Goal: Obtain resource: Download file/media

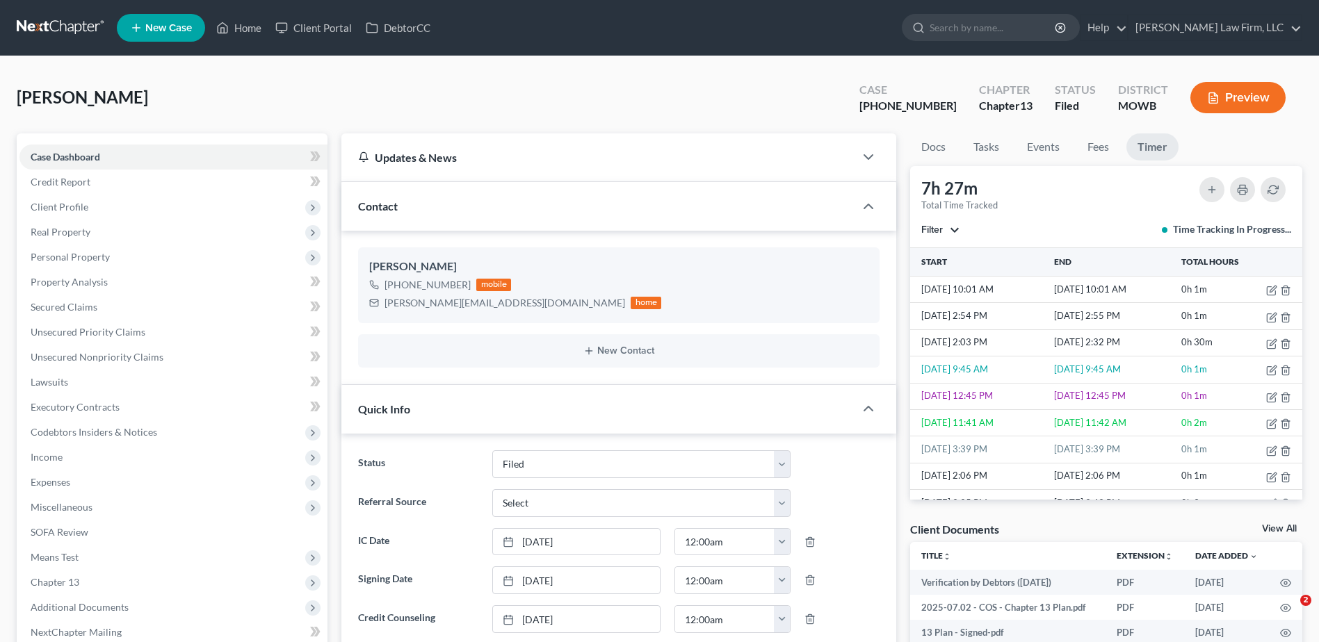
select select "3"
select select "0"
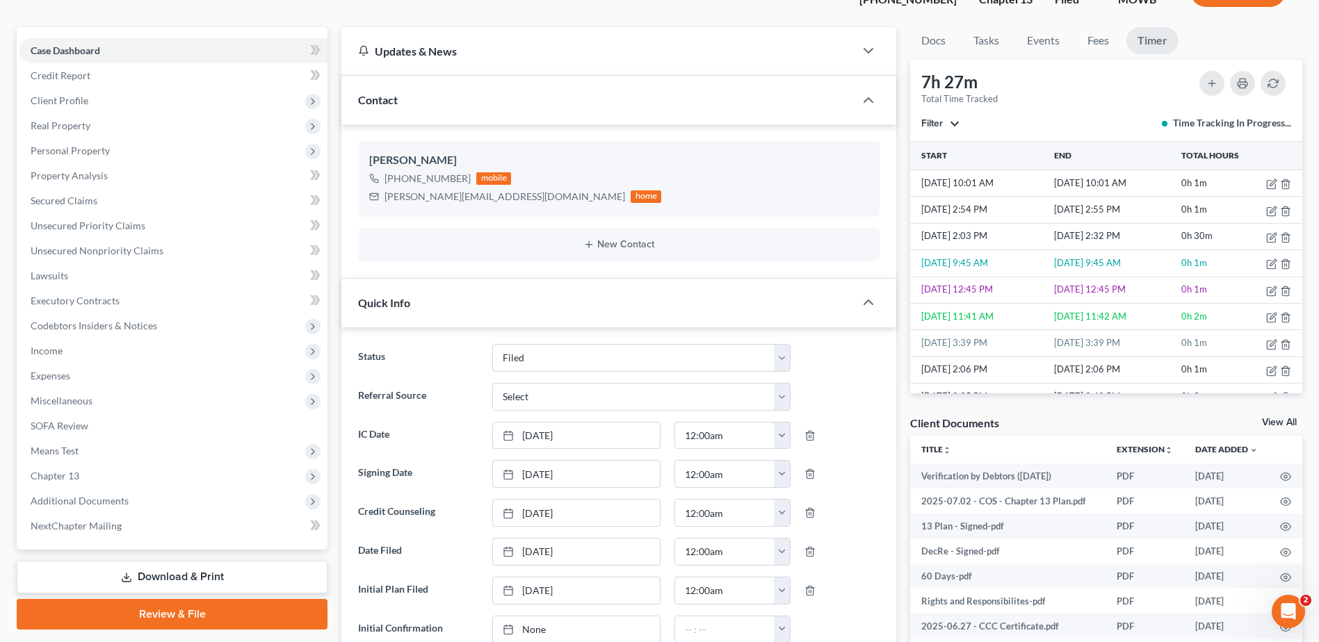
scroll to position [122, 0]
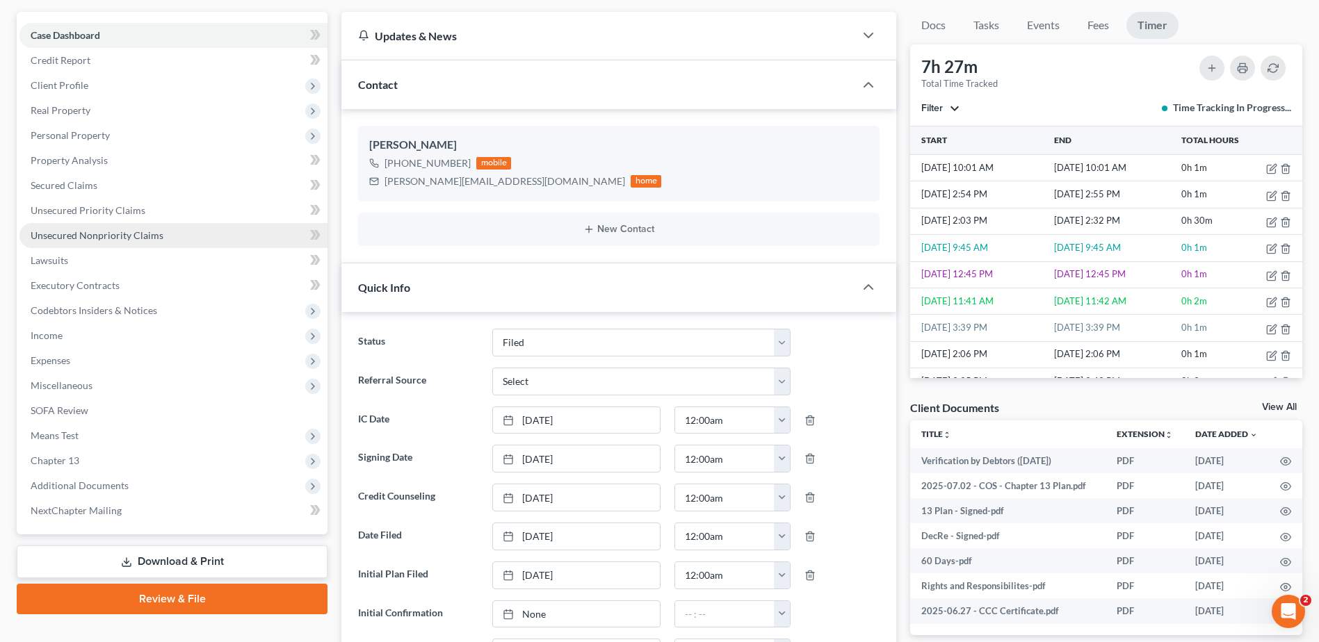
click at [120, 229] on span "Unsecured Nonpriority Claims" at bounding box center [97, 235] width 133 height 12
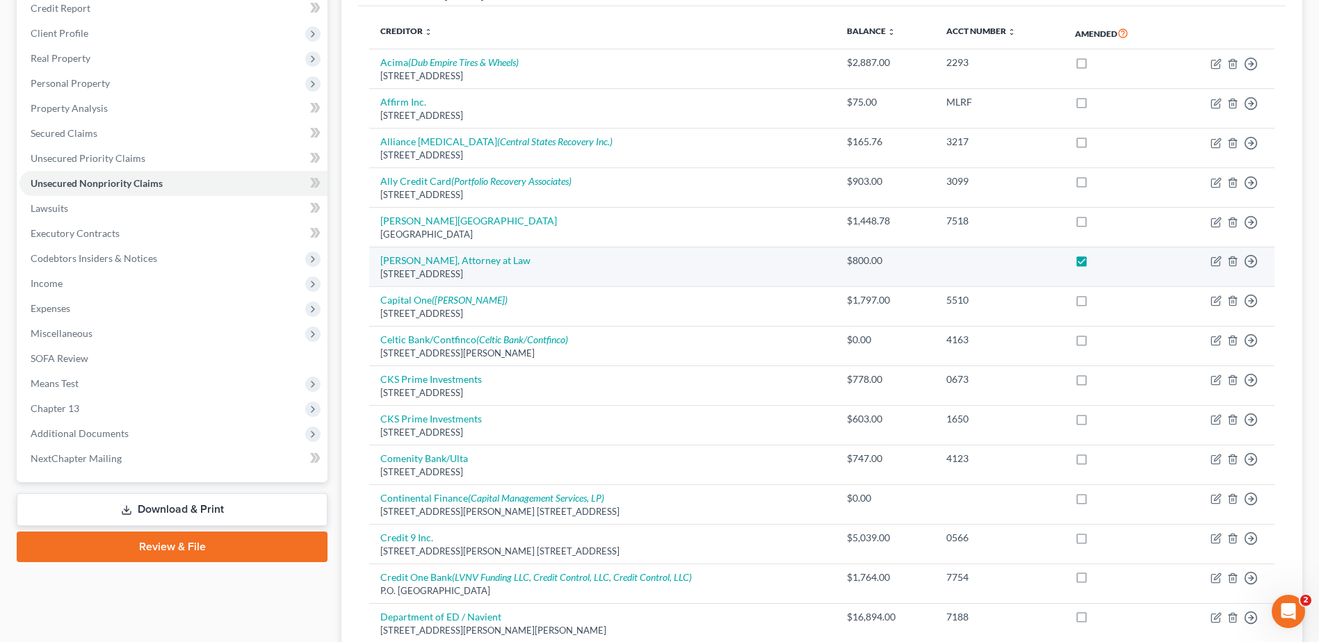
scroll to position [209, 0]
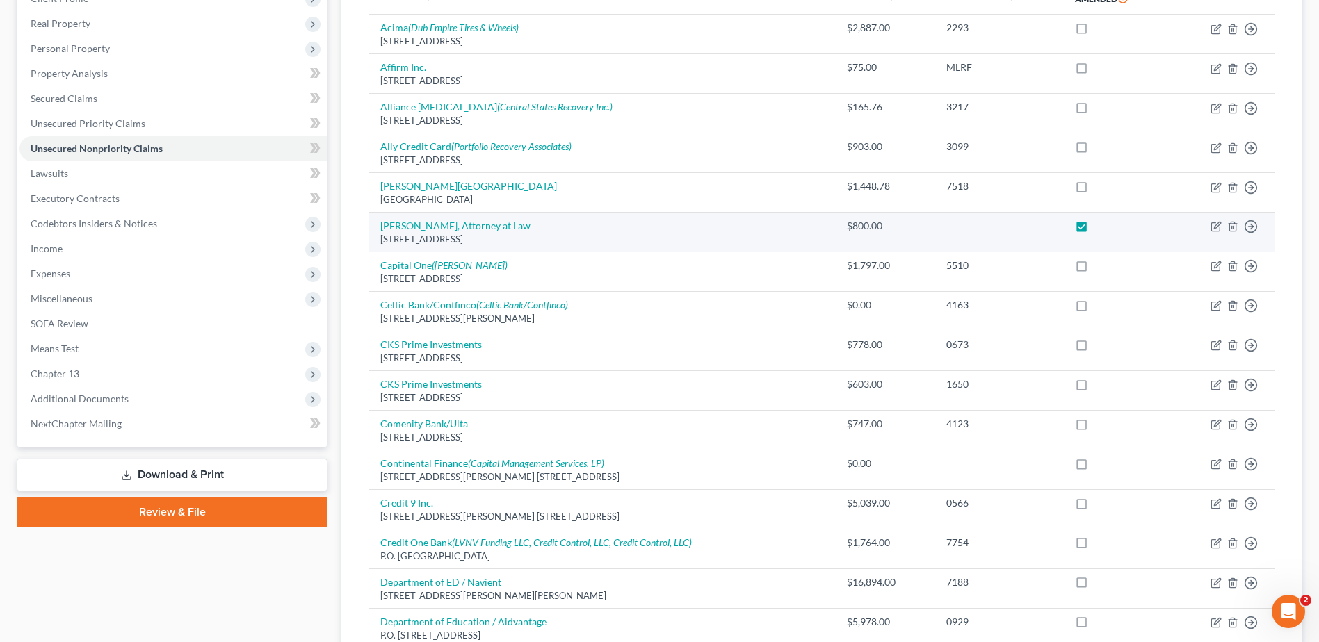
click at [1094, 229] on label at bounding box center [1094, 229] width 0 height 0
click at [1100, 225] on input "checkbox" at bounding box center [1104, 223] width 9 height 9
checkbox input "false"
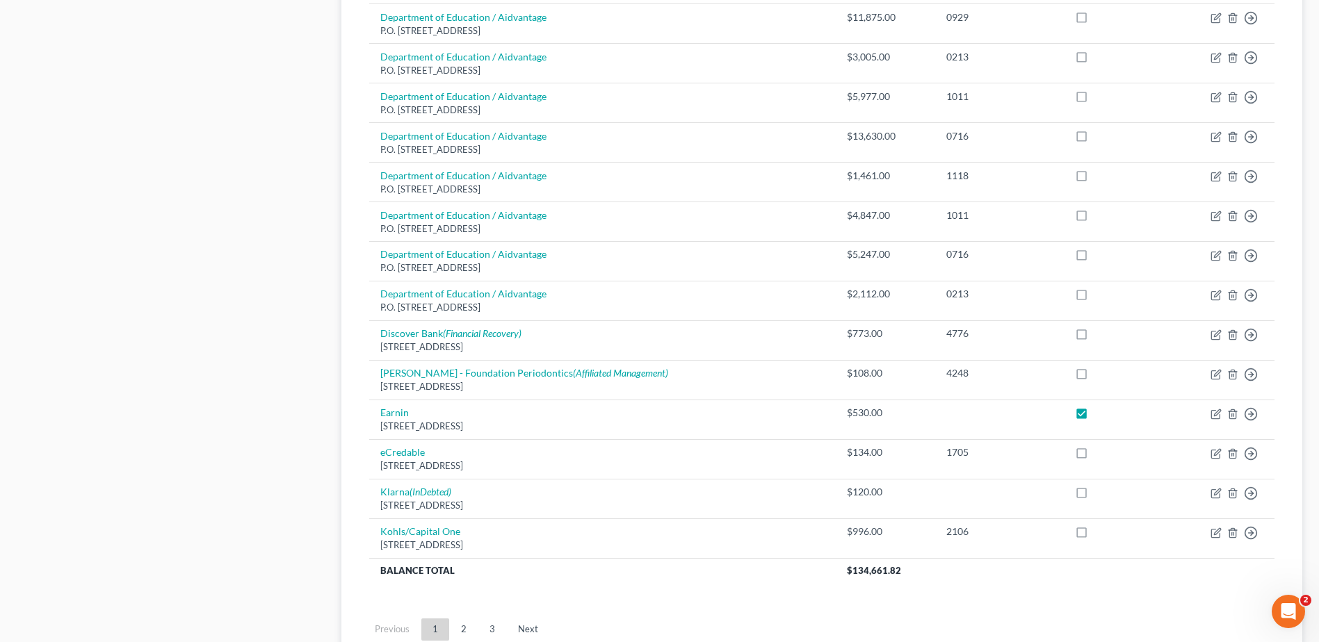
scroll to position [967, 0]
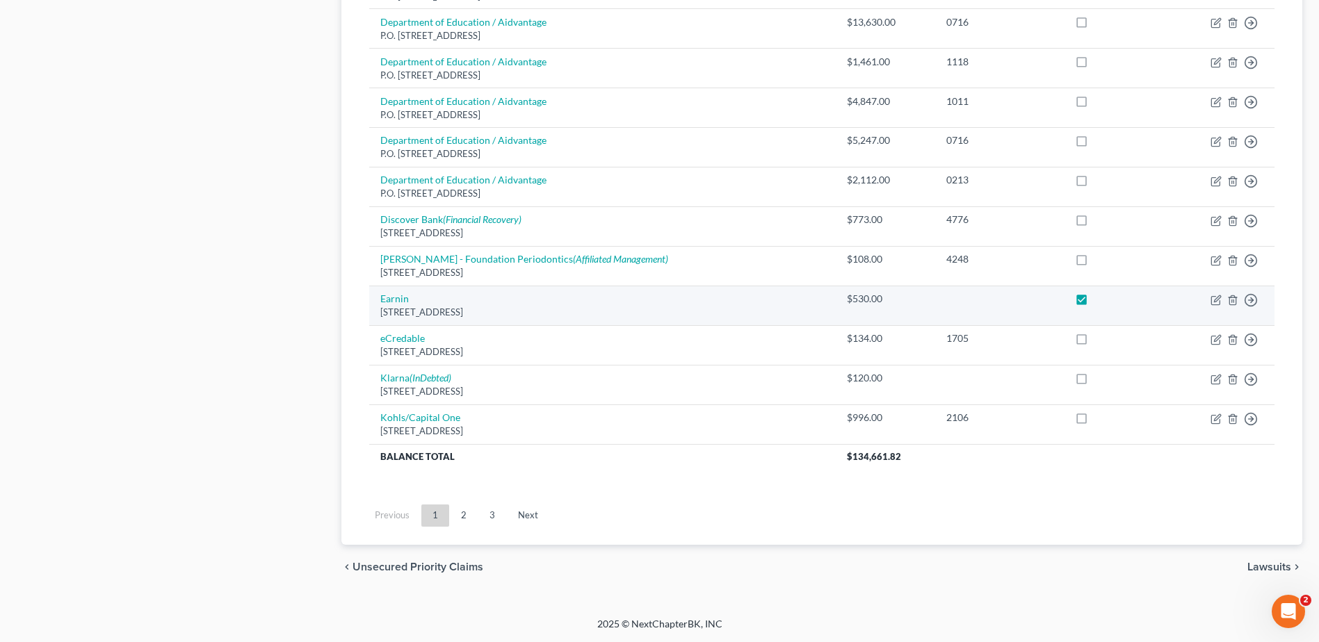
click at [1094, 302] on label at bounding box center [1094, 302] width 0 height 0
click at [1100, 301] on input "checkbox" at bounding box center [1104, 296] width 9 height 9
checkbox input "false"
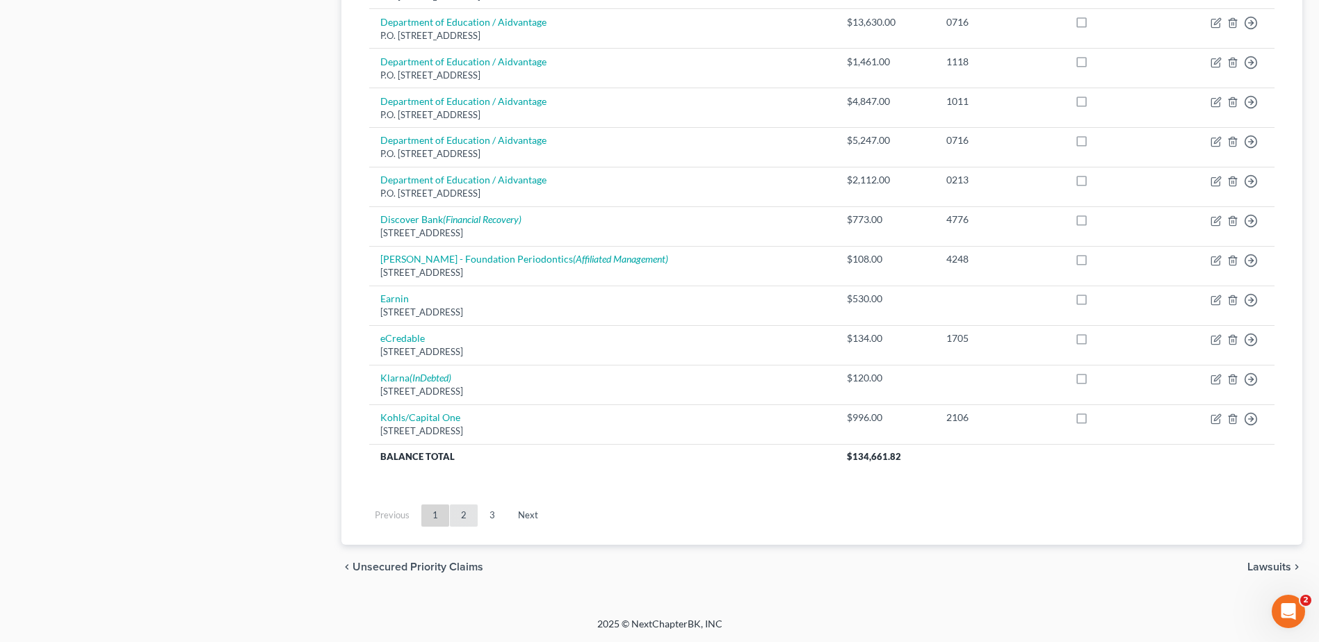
click at [463, 514] on link "2" at bounding box center [464, 516] width 28 height 22
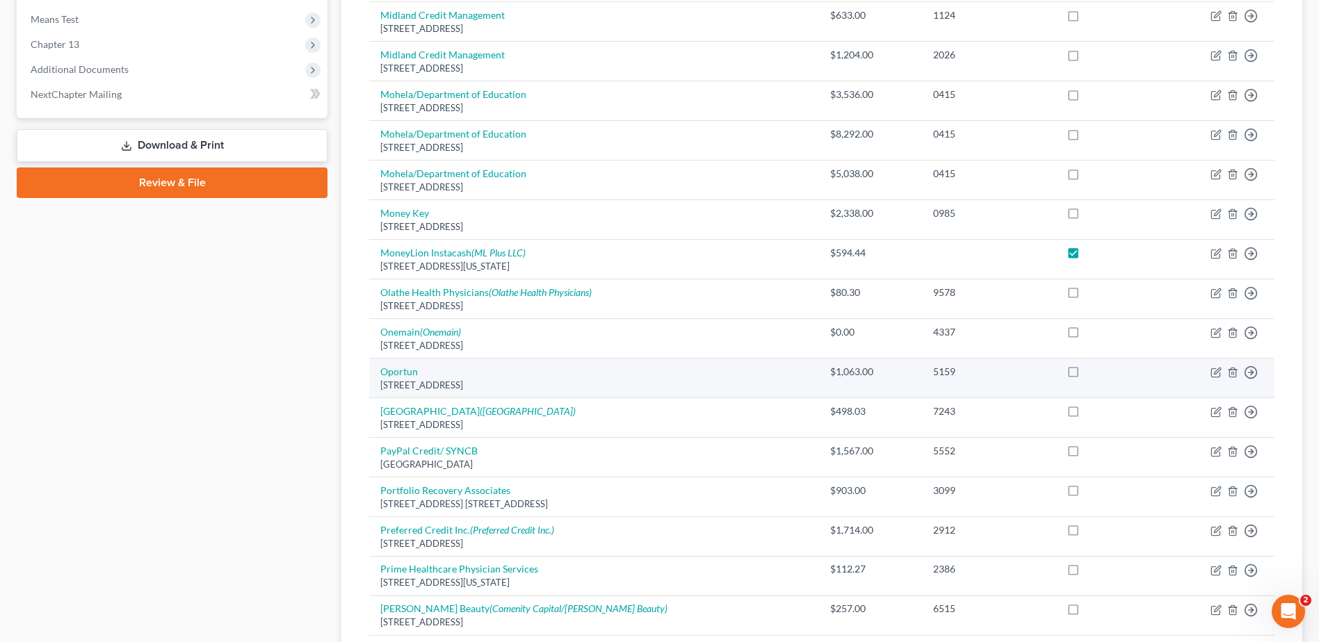
scroll to position [533, 0]
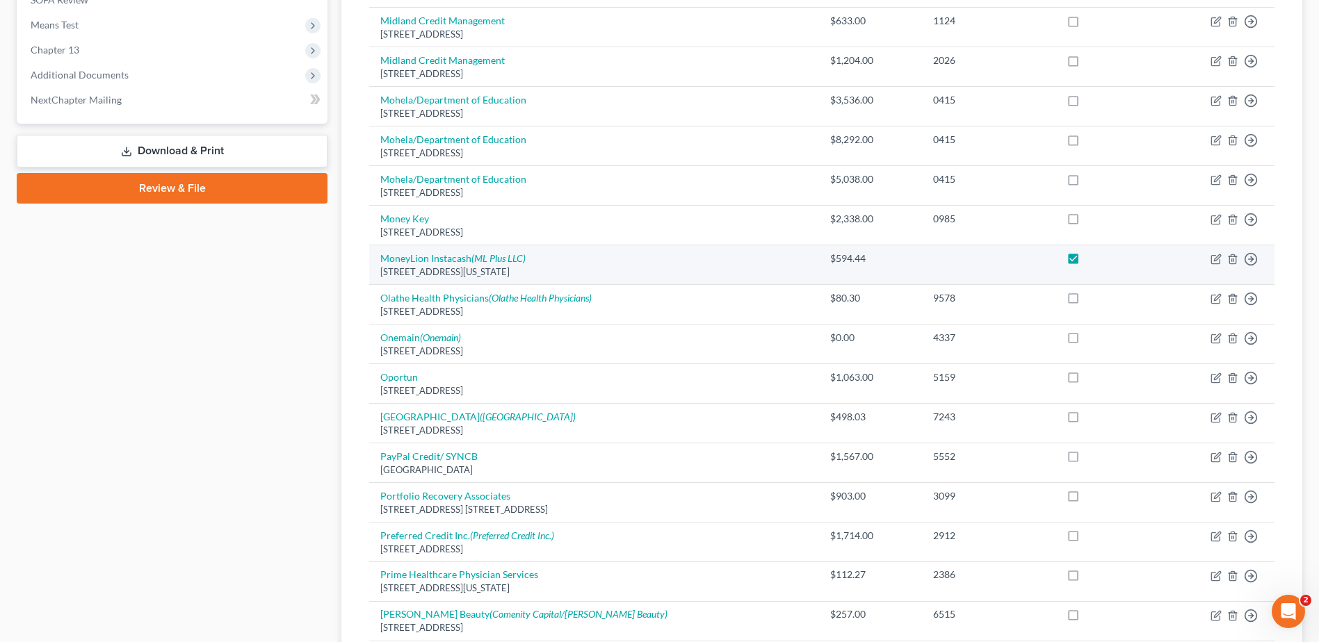
click at [1086, 262] on label at bounding box center [1086, 262] width 0 height 0
click at [1092, 261] on input "checkbox" at bounding box center [1096, 256] width 9 height 9
checkbox input "false"
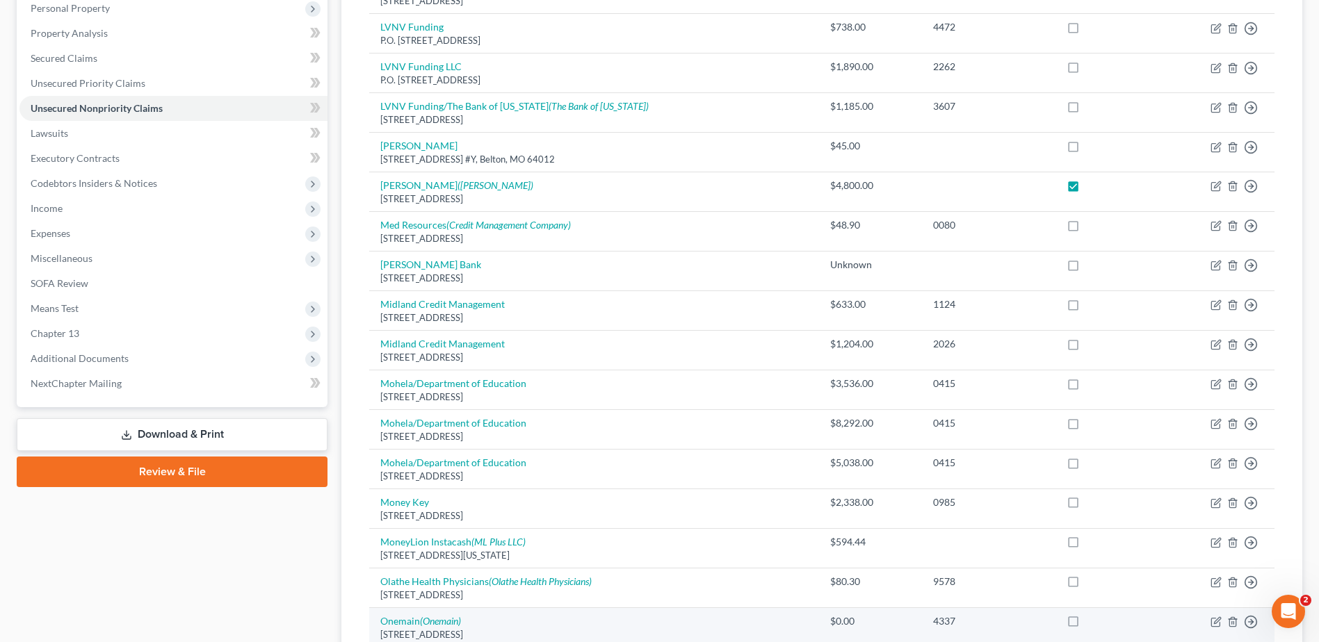
scroll to position [46, 0]
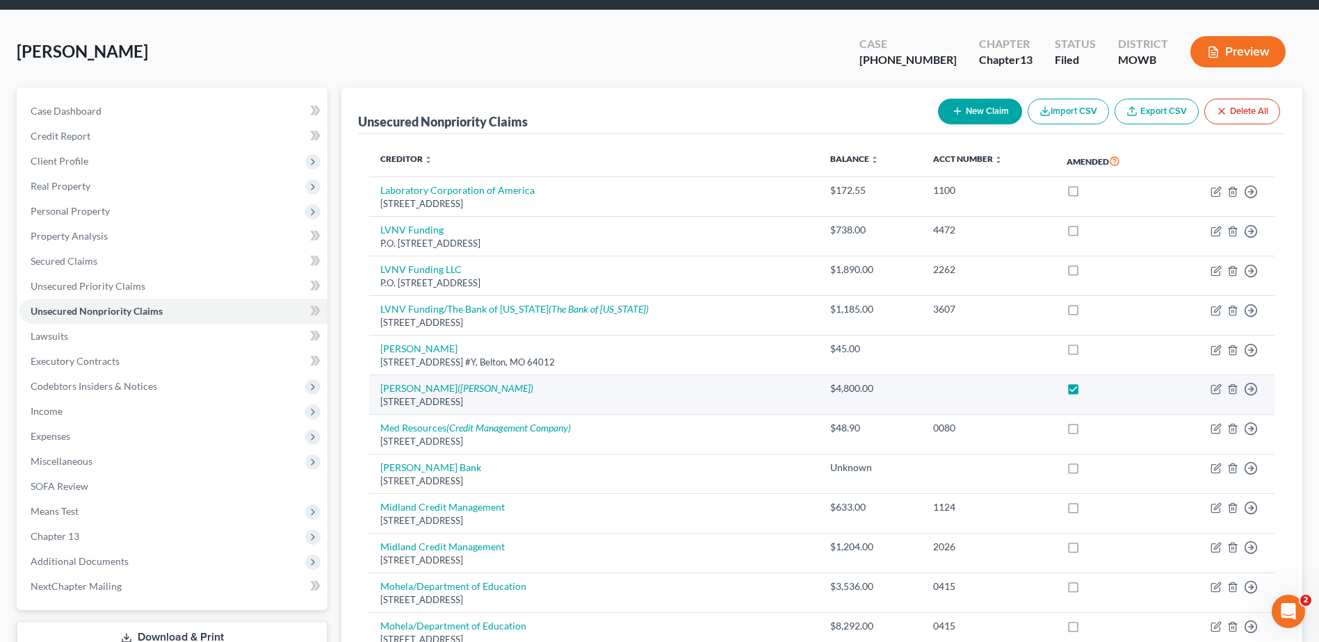
click at [1086, 392] on label at bounding box center [1086, 392] width 0 height 0
click at [1092, 391] on input "checkbox" at bounding box center [1096, 386] width 9 height 9
checkbox input "false"
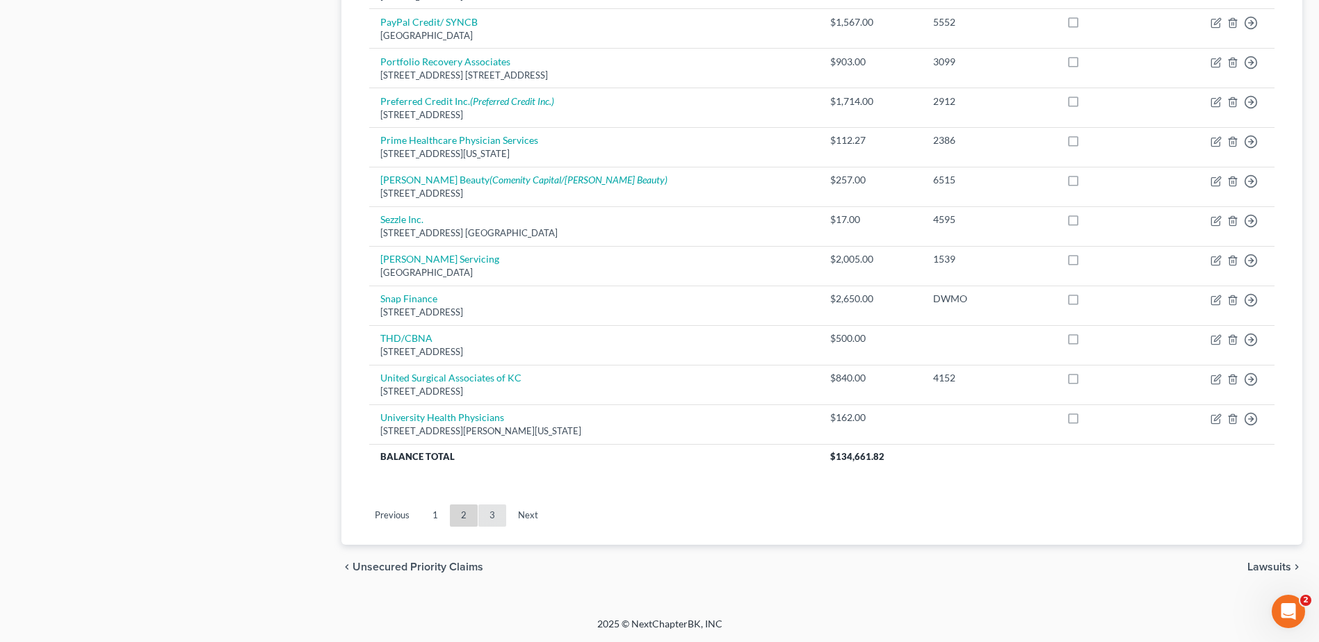
click at [494, 512] on link "3" at bounding box center [492, 516] width 28 height 22
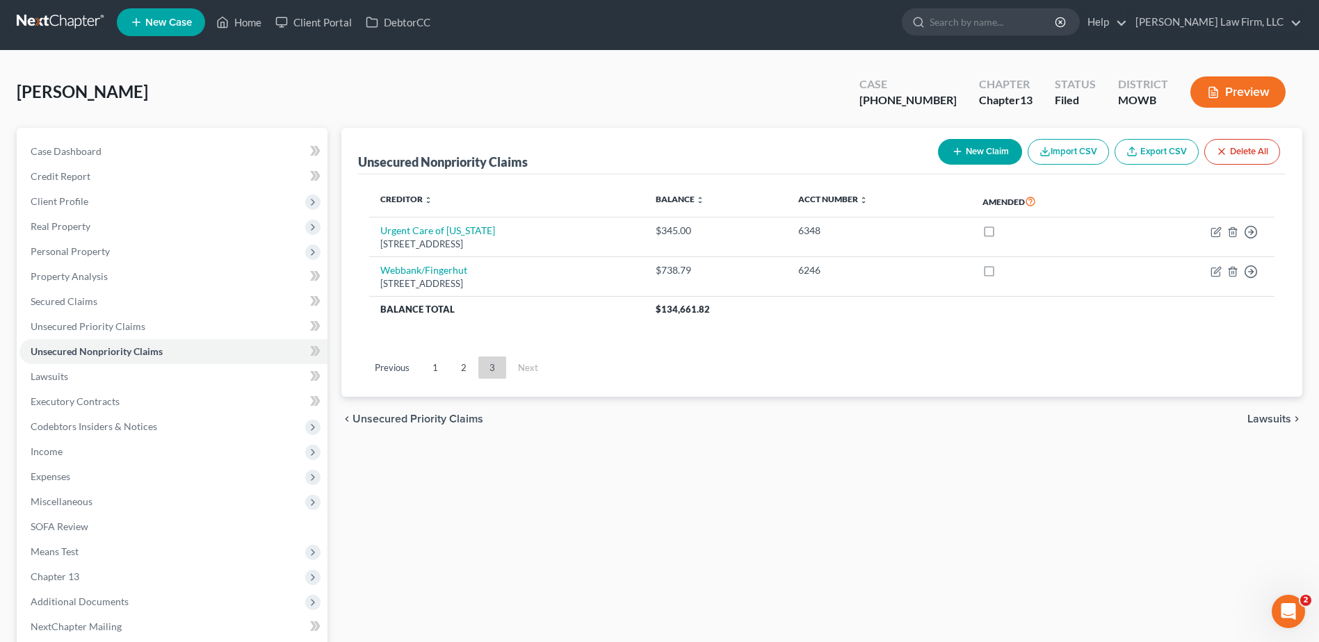
scroll to position [0, 0]
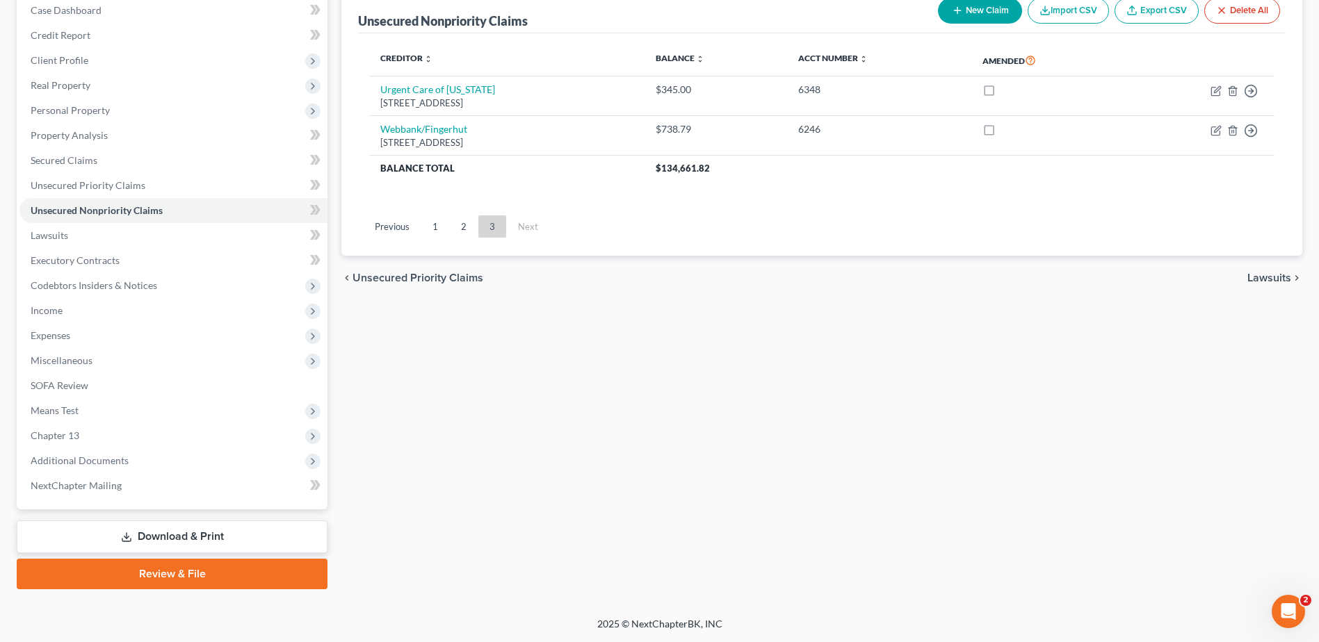
click at [186, 527] on link "Download & Print" at bounding box center [172, 537] width 311 height 33
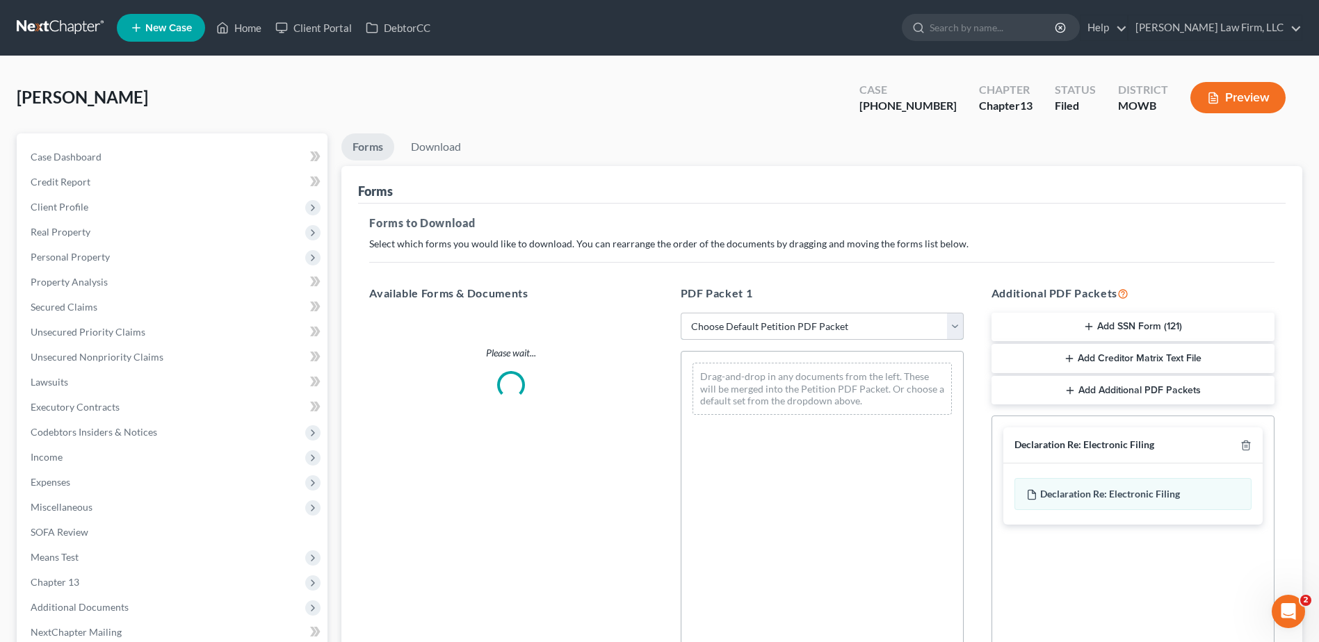
click at [954, 327] on select "Choose Default Petition PDF Packet Complete Bankruptcy Petition (all forms and …" at bounding box center [822, 327] width 283 height 28
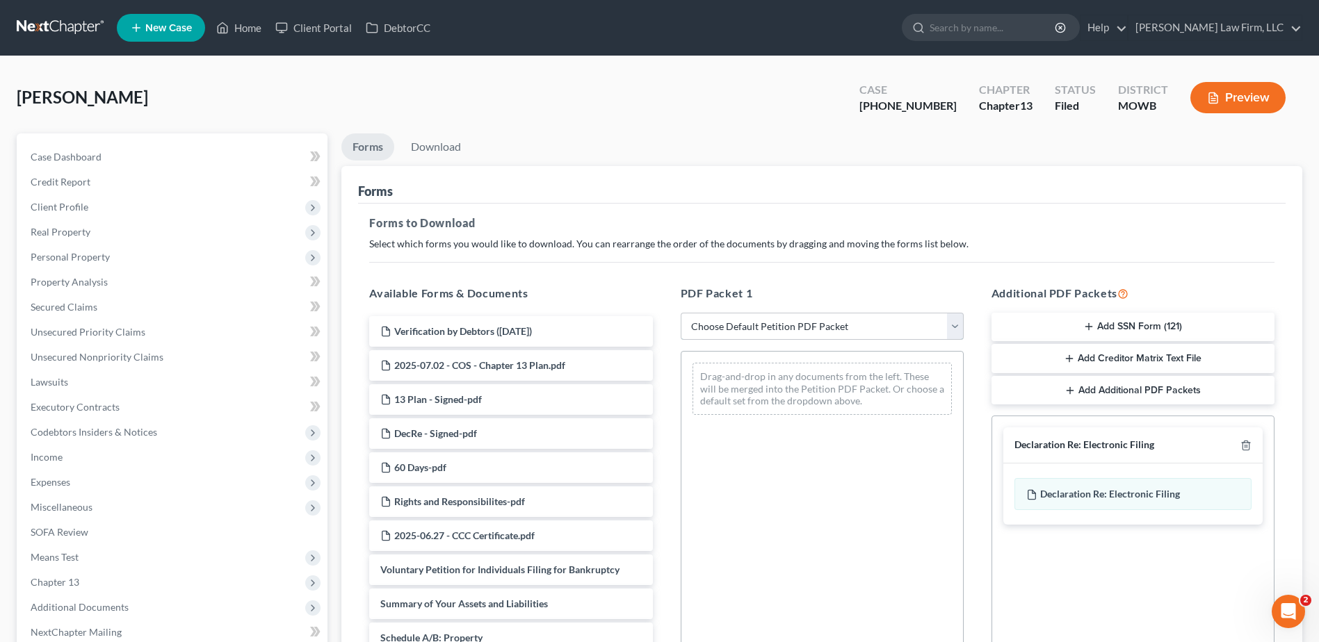
select select "2"
click at [681, 313] on select "Choose Default Petition PDF Packet Complete Bankruptcy Petition (all forms and …" at bounding box center [822, 327] width 283 height 28
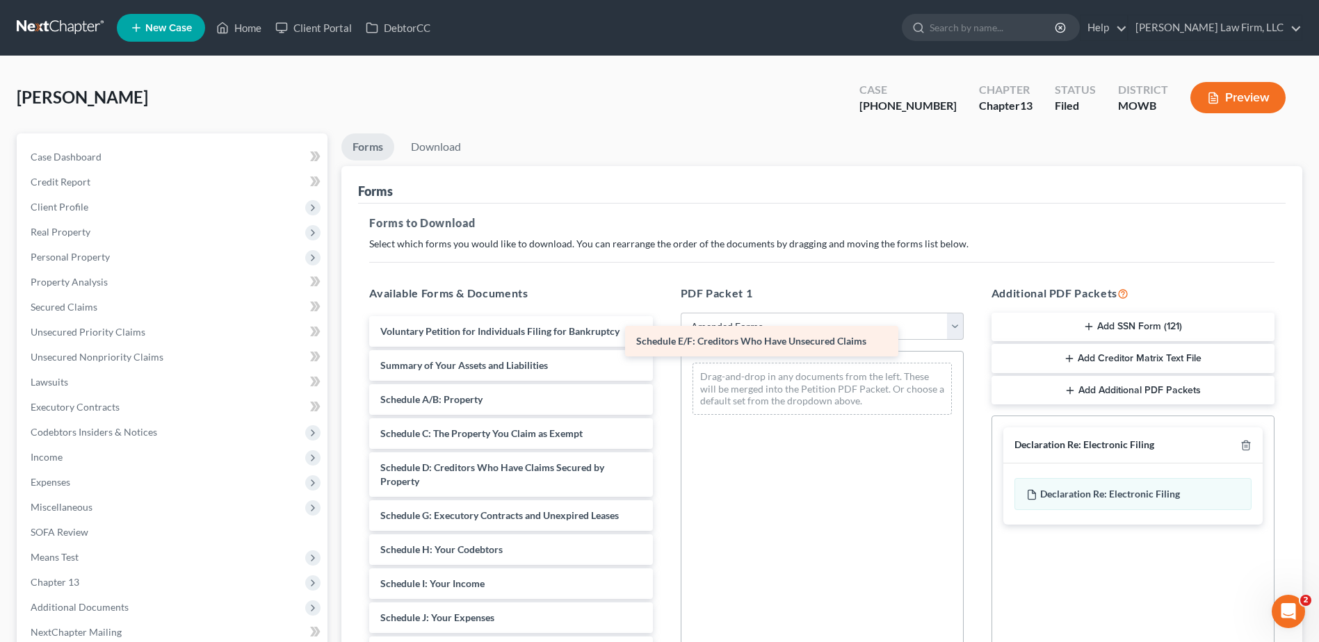
drag, startPoint x: 533, startPoint y: 514, endPoint x: 800, endPoint y: 337, distance: 319.5
click at [663, 337] on div "Schedule E/F: Creditors Who Have Unsecured Claims Voluntary Petition for Indivi…" at bounding box center [510, 607] width 305 height 583
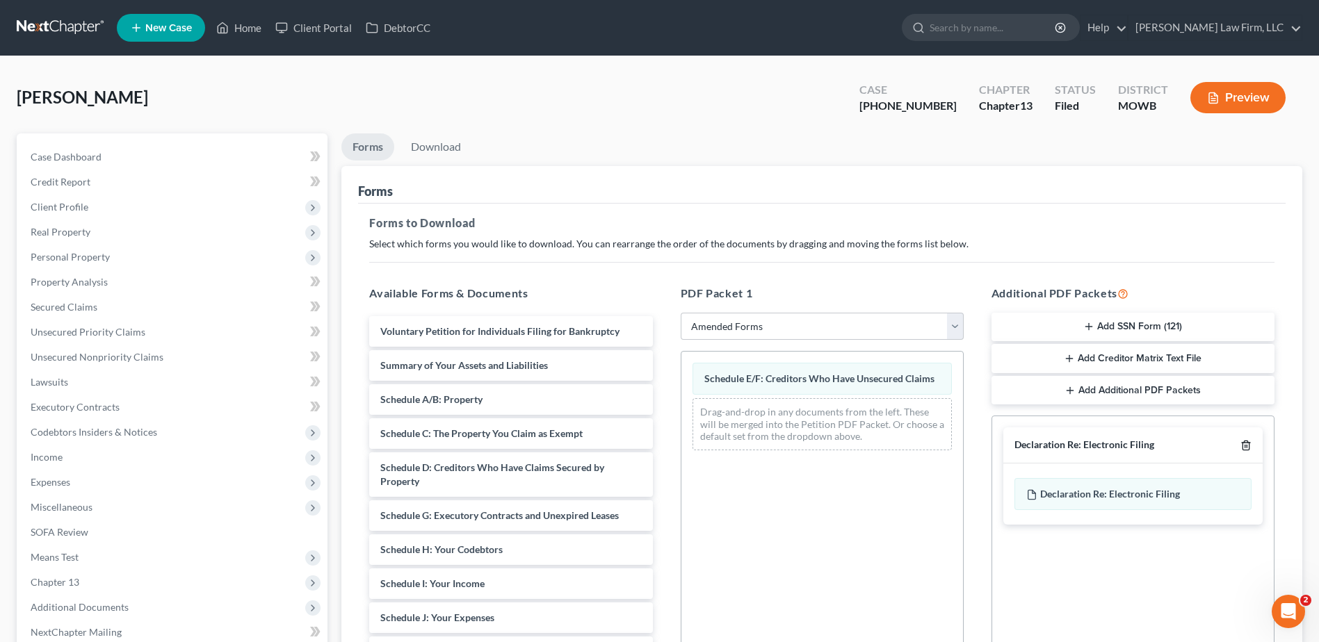
click at [1246, 443] on polyline "button" at bounding box center [1246, 443] width 8 height 0
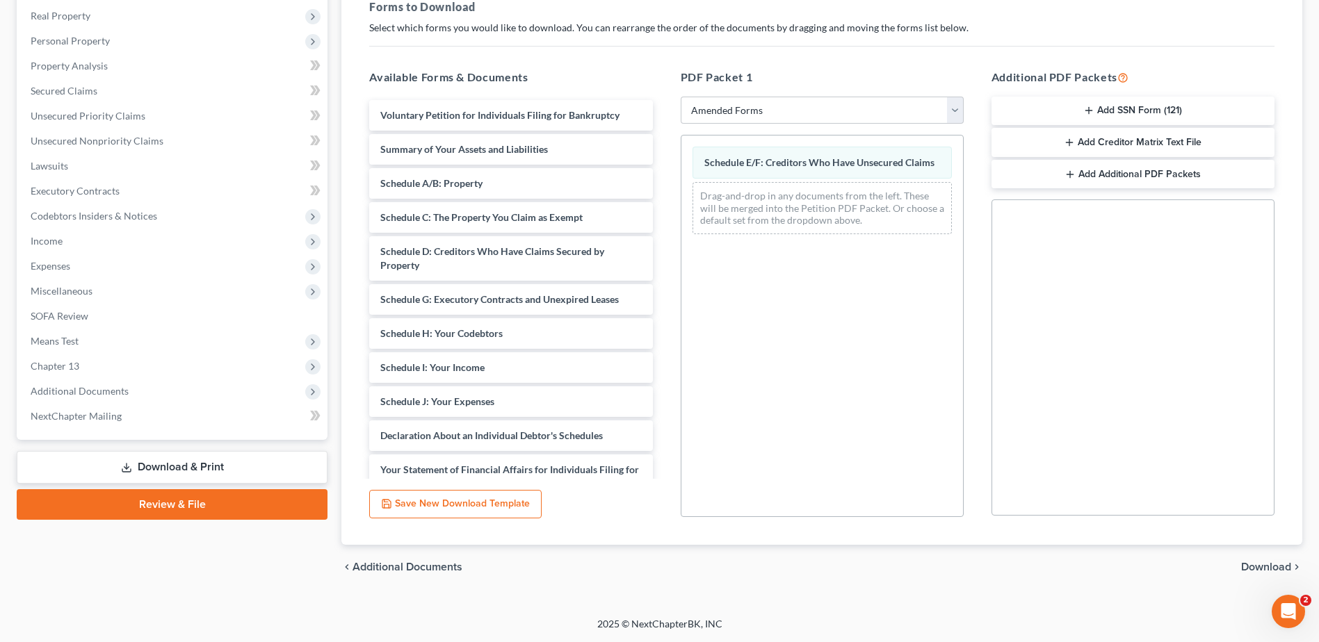
click at [1260, 569] on span "Download" at bounding box center [1266, 567] width 50 height 11
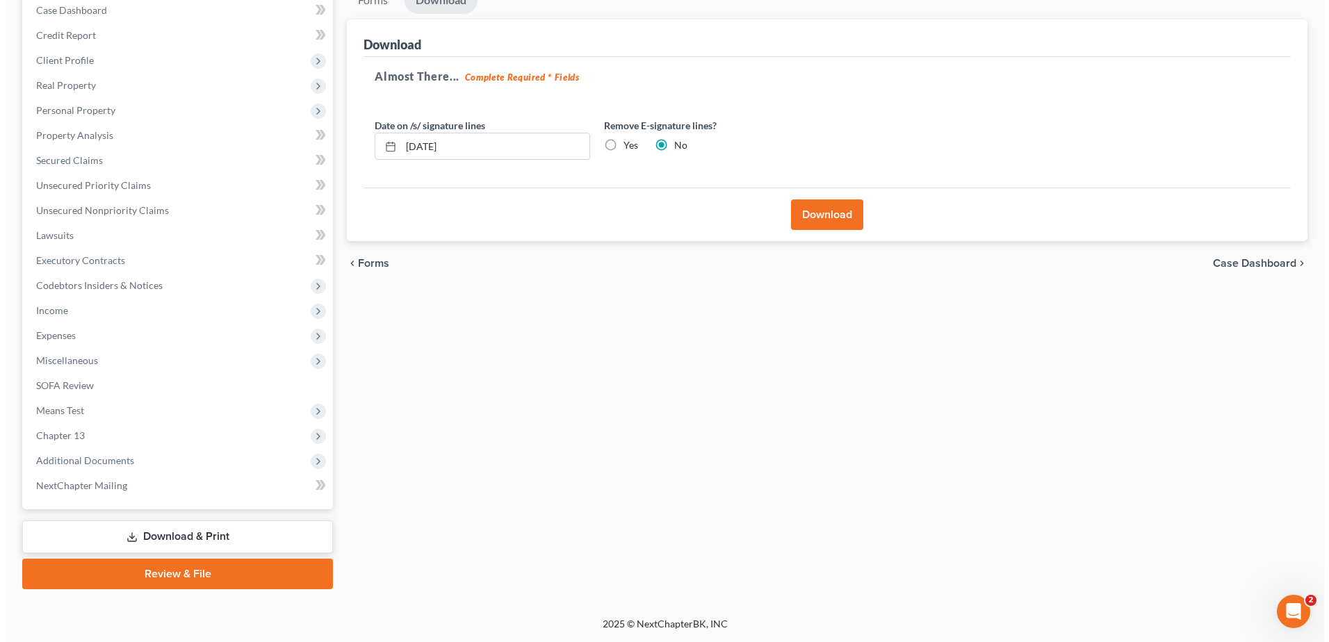
scroll to position [147, 0]
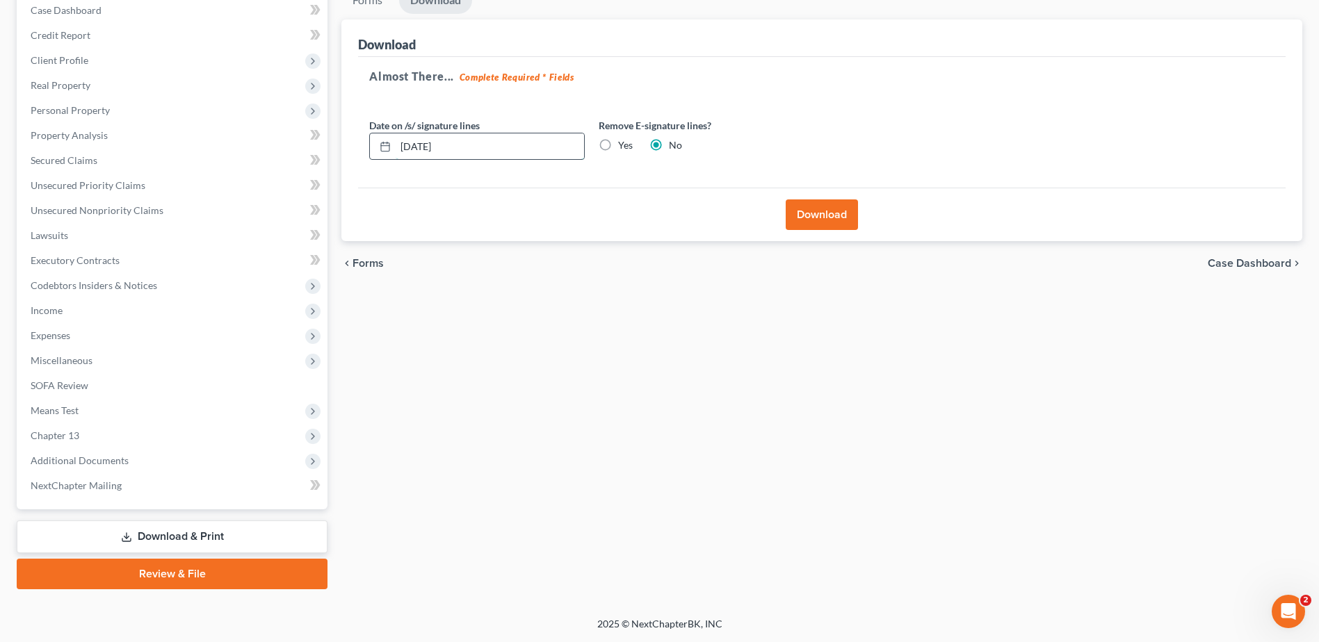
click at [478, 159] on input "[DATE]" at bounding box center [490, 146] width 188 height 26
click at [821, 213] on button "Download" at bounding box center [822, 215] width 72 height 31
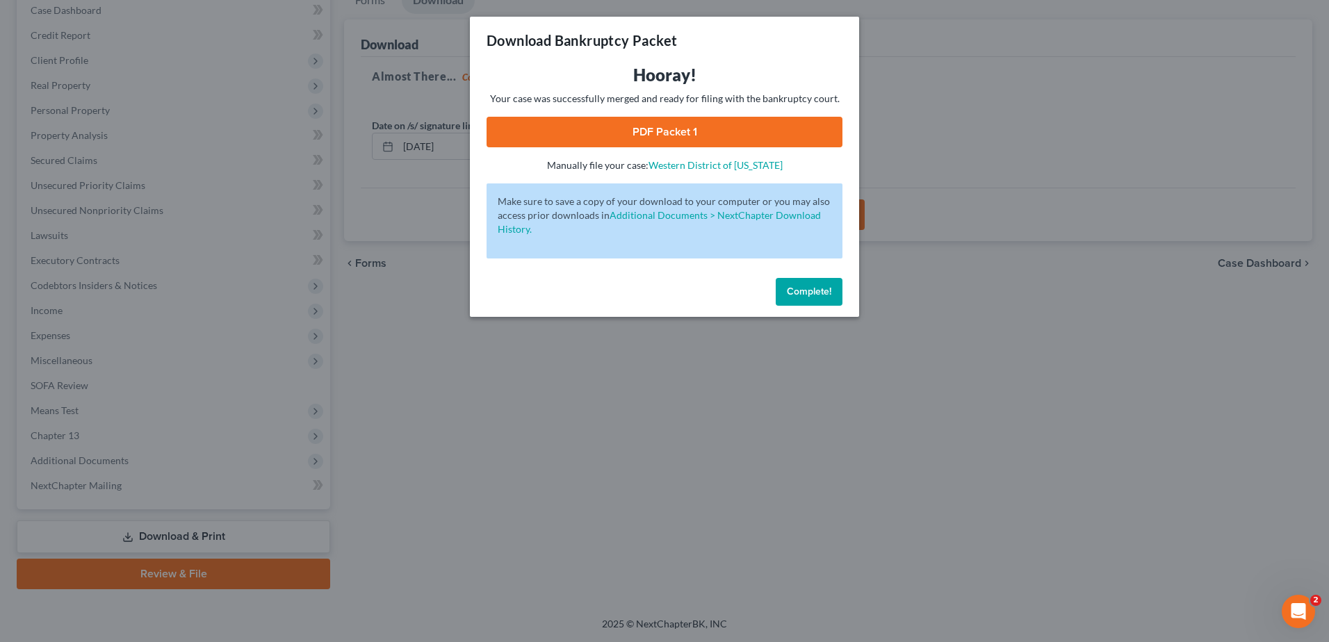
click at [678, 130] on link "PDF Packet 1" at bounding box center [665, 132] width 356 height 31
